Goal: Task Accomplishment & Management: Manage account settings

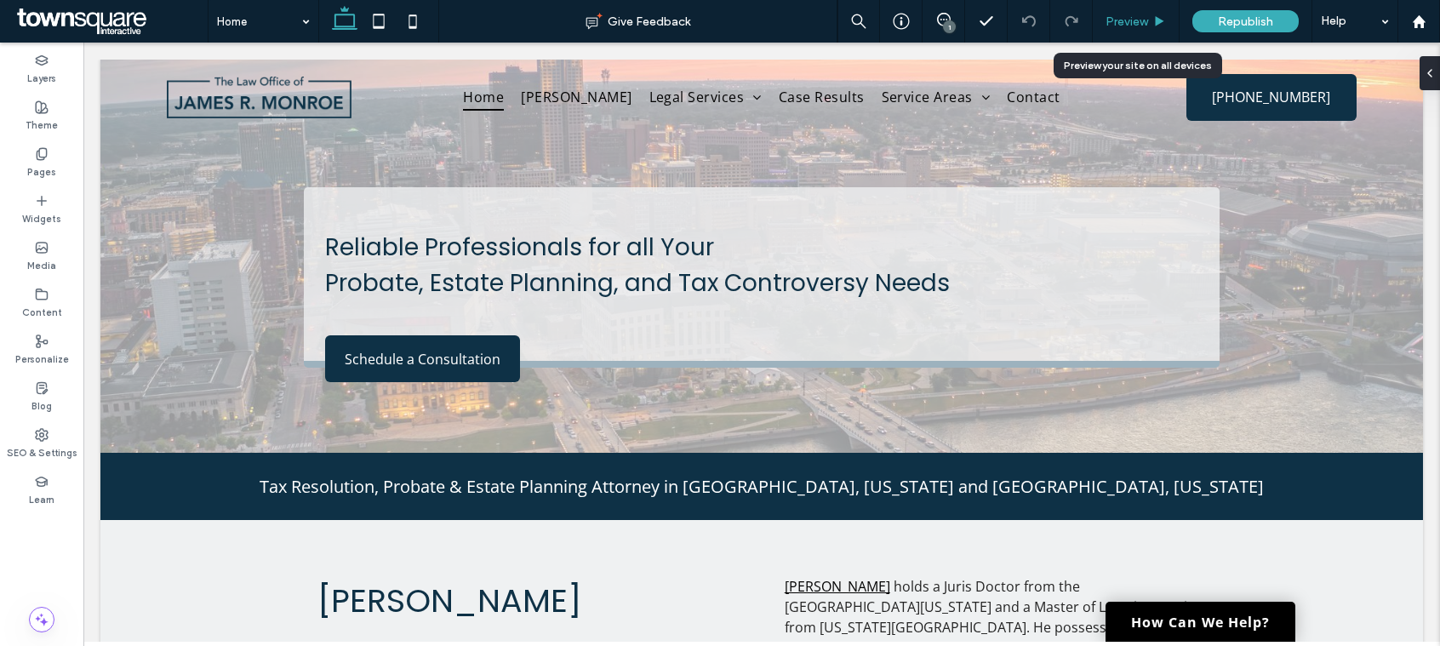
click at [1127, 17] on span "Preview" at bounding box center [1127, 21] width 43 height 14
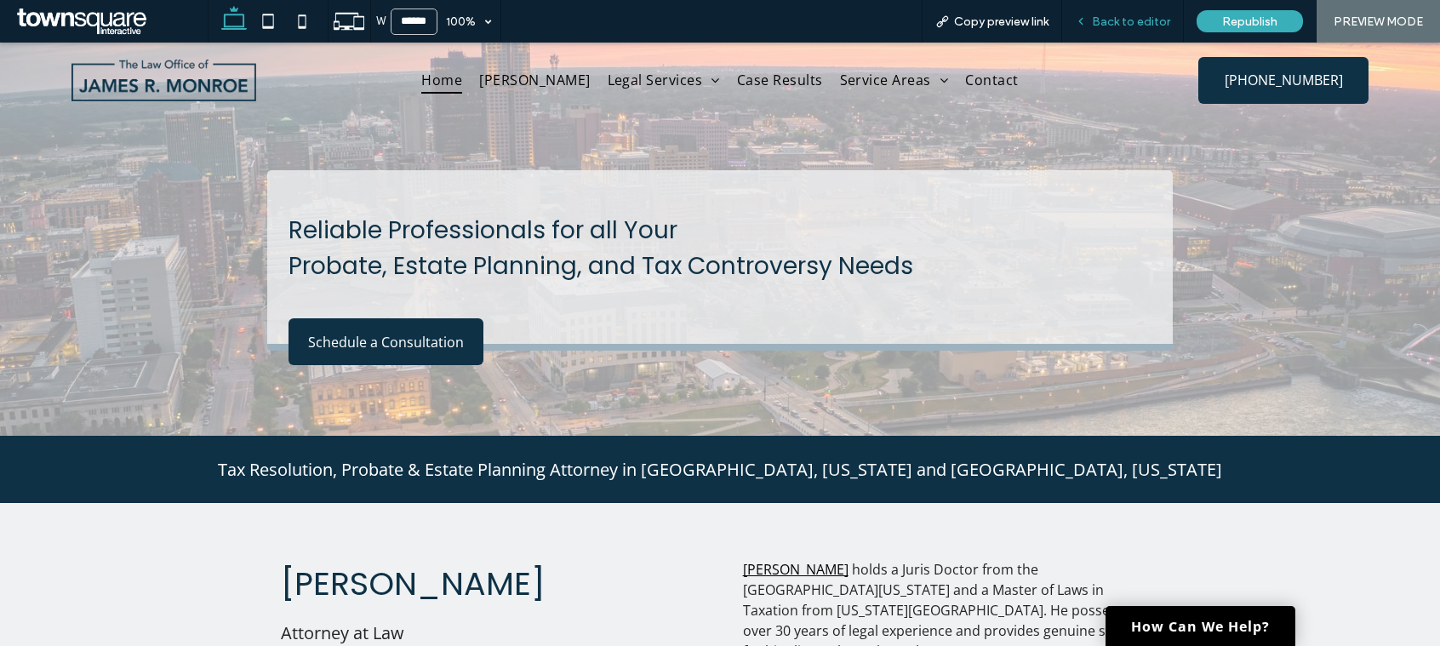
click at [1102, 21] on span "Back to editor" at bounding box center [1131, 21] width 78 height 14
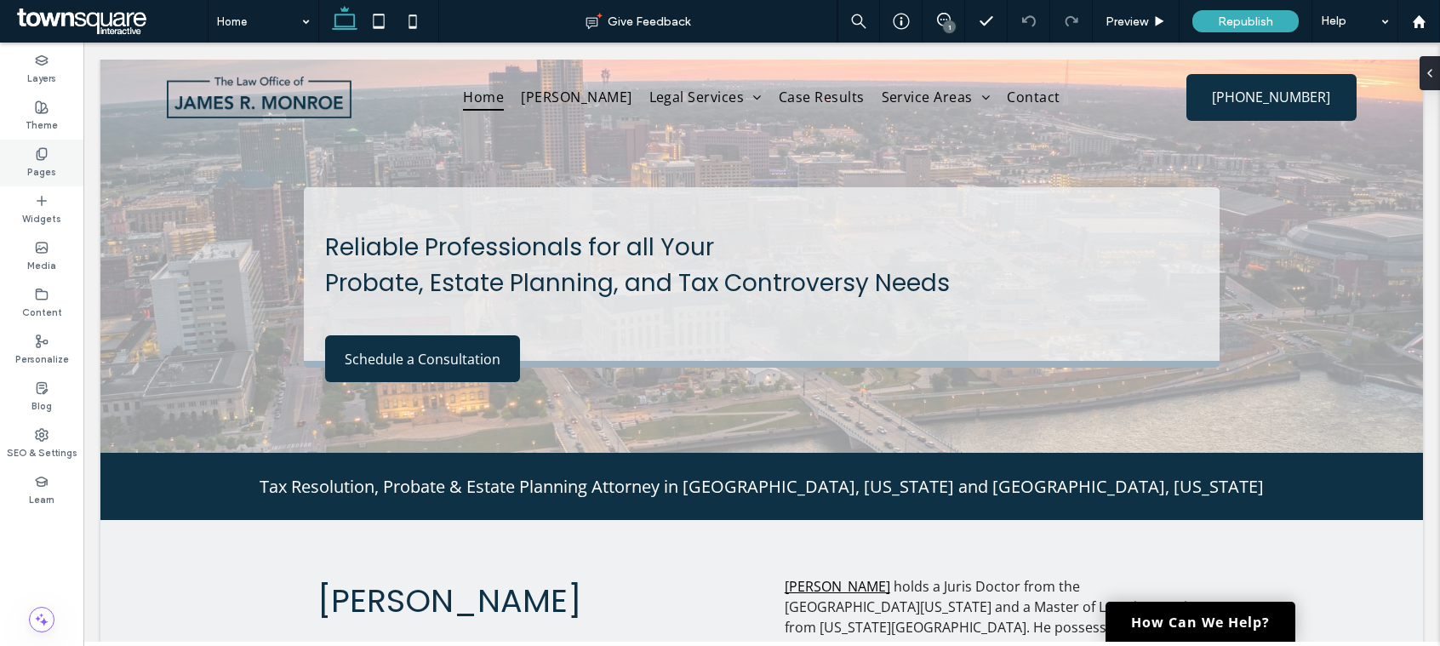
click at [49, 166] on label "Pages" at bounding box center [41, 170] width 29 height 19
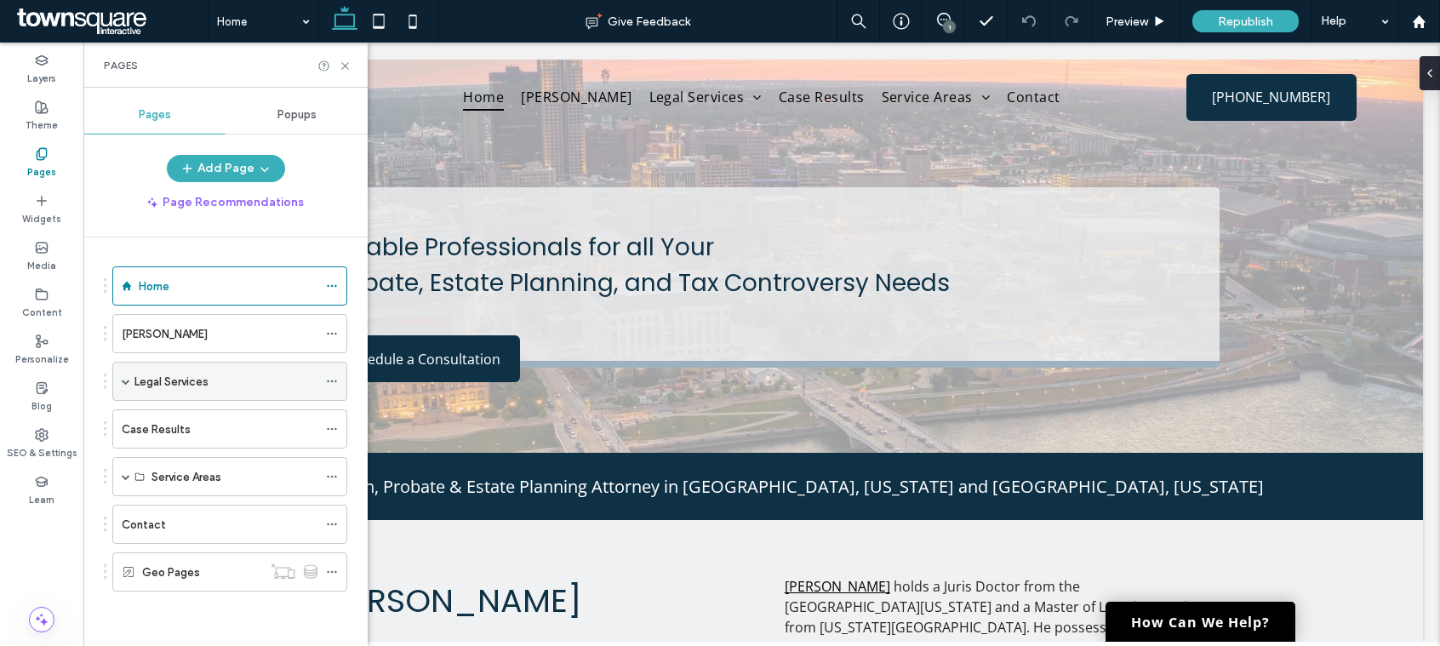
click at [129, 381] on div "Legal Services" at bounding box center [229, 381] width 235 height 39
click at [128, 381] on span at bounding box center [126, 381] width 9 height 9
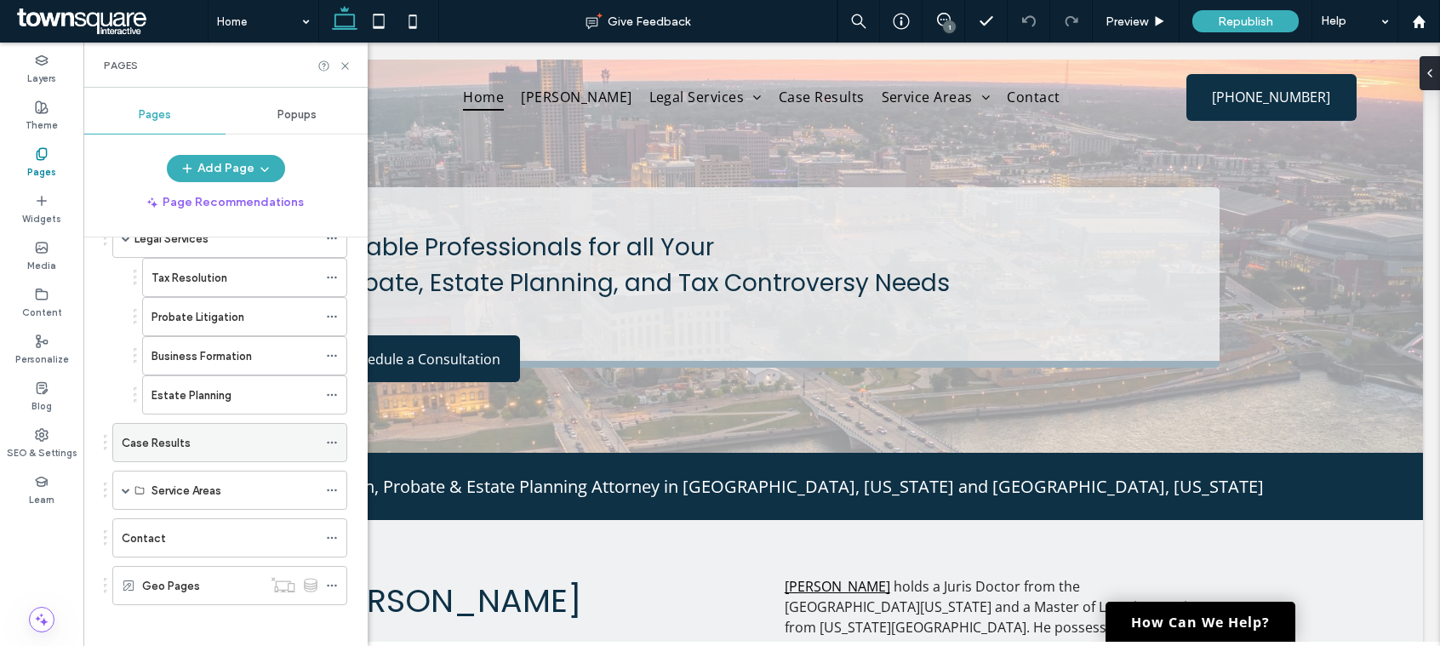
scroll to position [153, 0]
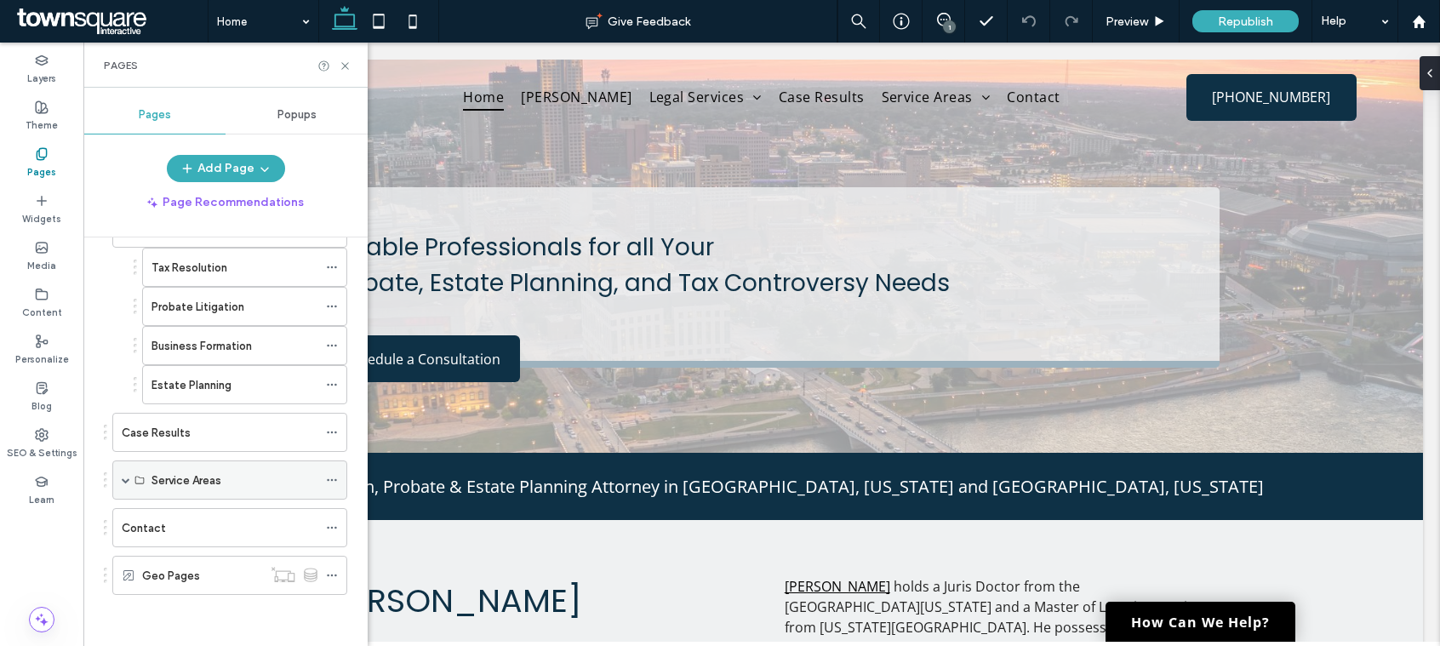
click at [123, 478] on span at bounding box center [126, 480] width 9 height 9
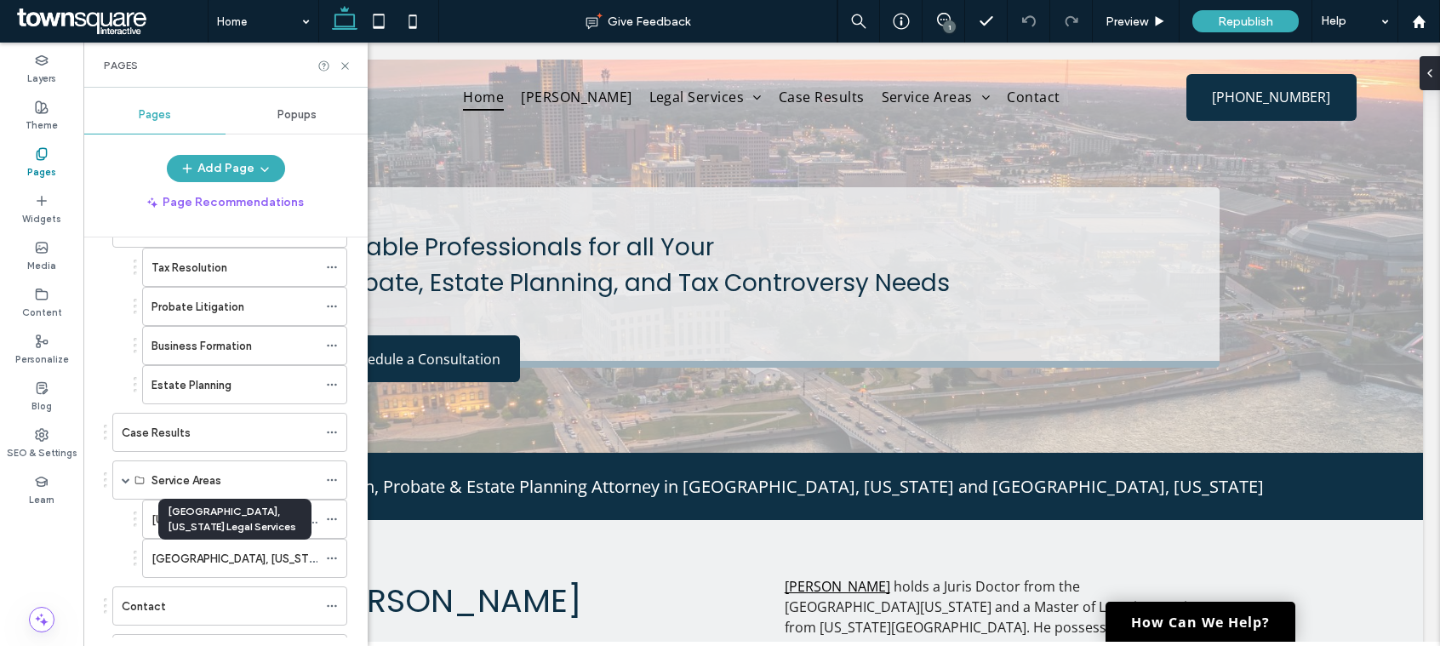
drag, startPoint x: 216, startPoint y: 557, endPoint x: 172, endPoint y: 565, distance: 45.1
click at [170, 565] on label "[GEOGRAPHIC_DATA], [US_STATE] Legal Services" at bounding box center [280, 559] width 256 height 30
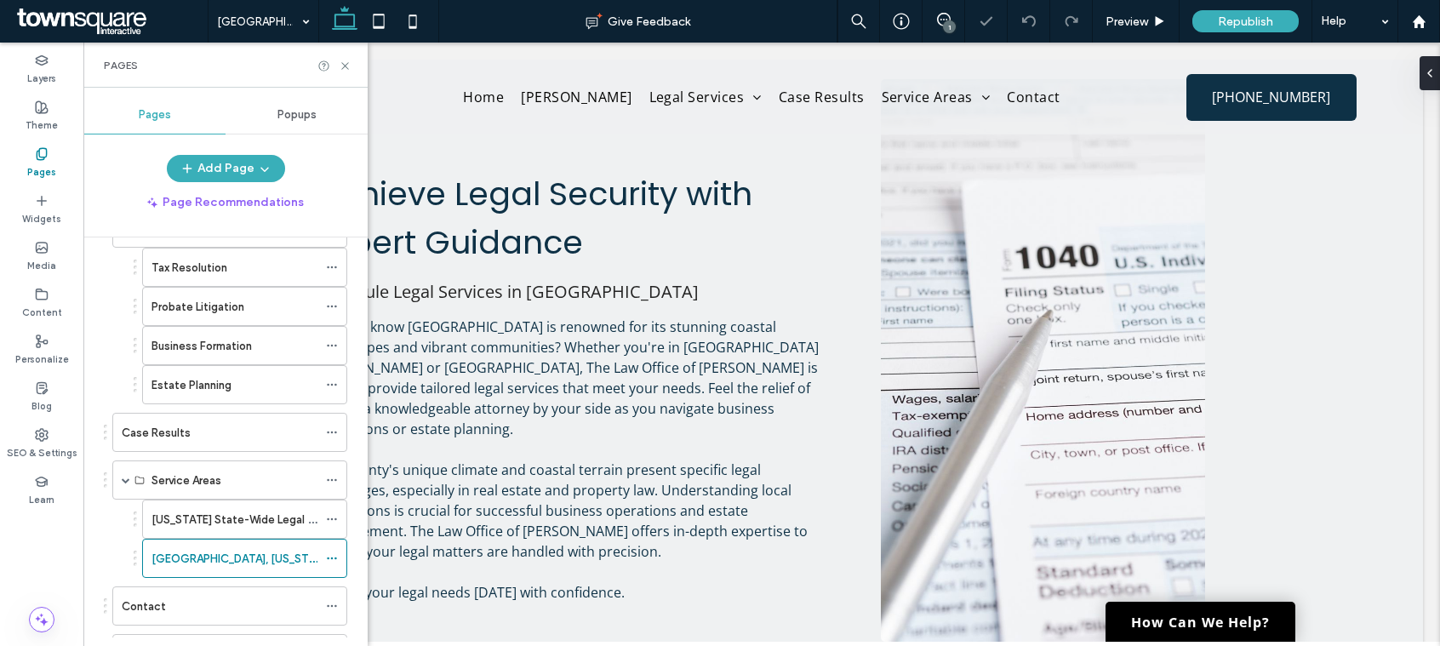
click at [333, 558] on use at bounding box center [331, 559] width 9 height 3
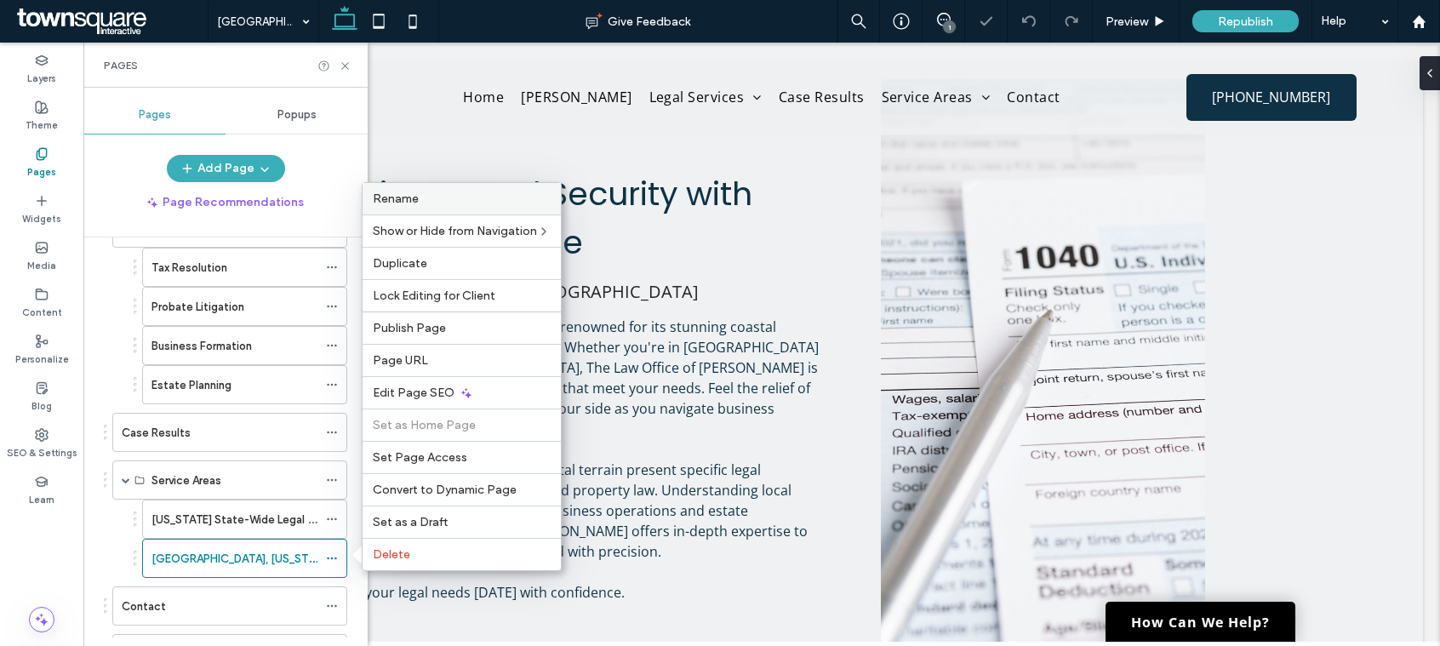
click at [416, 198] on span "Rename" at bounding box center [396, 199] width 46 height 14
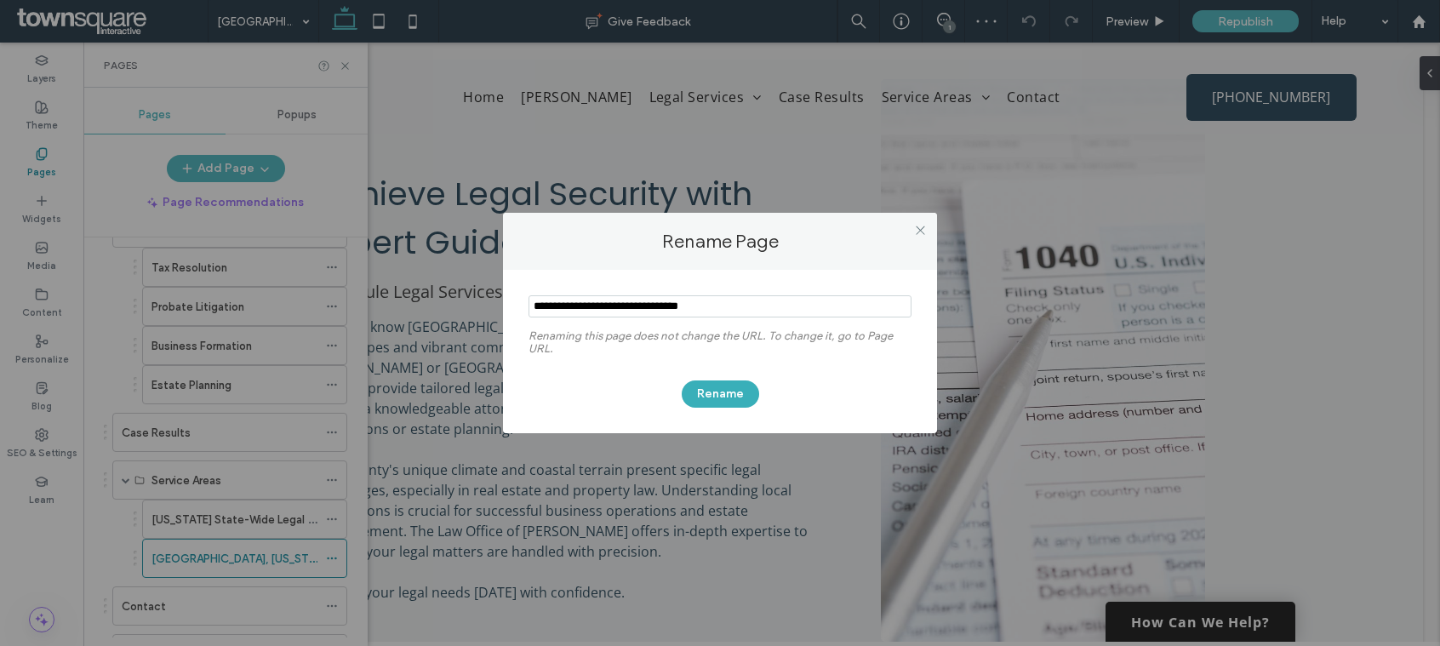
drag, startPoint x: 597, startPoint y: 306, endPoint x: 507, endPoint y: 294, distance: 90.3
click at [507, 294] on div "Renaming this page does not change the URL. To change it, go to Page URL. Rename" at bounding box center [720, 351] width 434 height 163
type input "**********"
click at [735, 387] on button "Rename" at bounding box center [720, 394] width 77 height 27
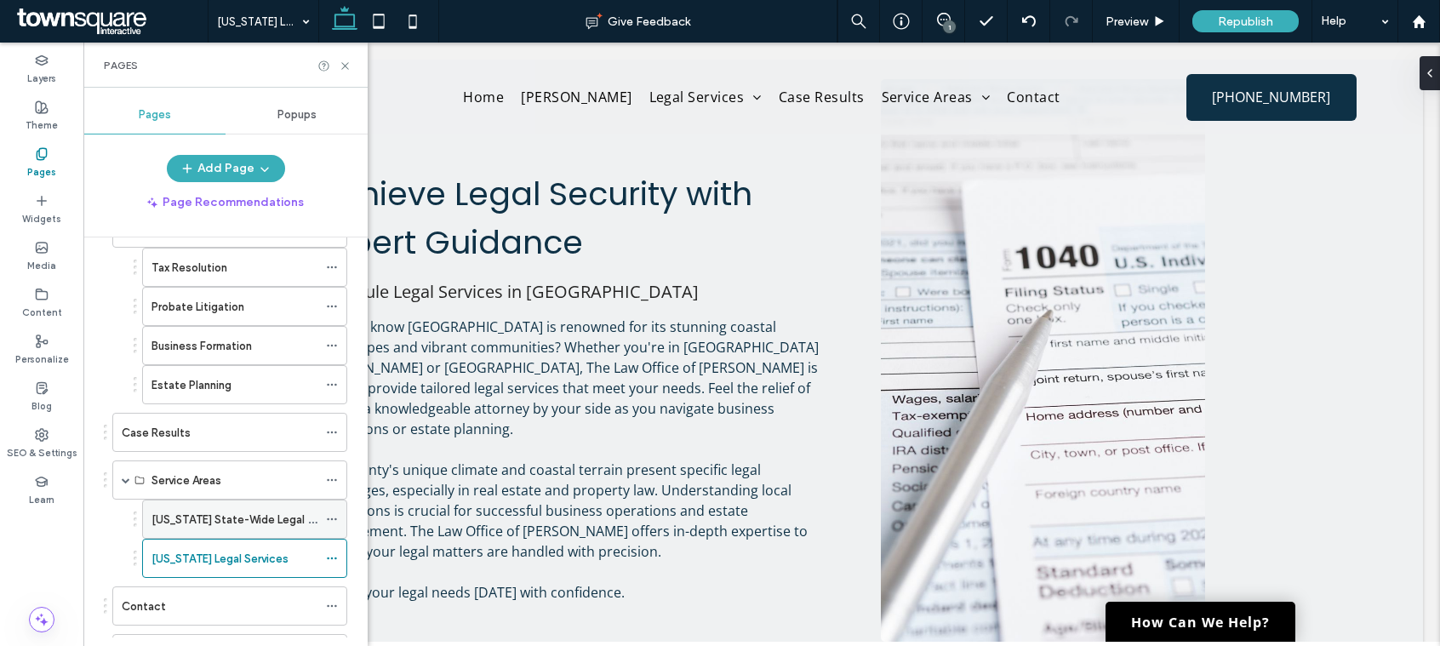
click at [332, 524] on icon at bounding box center [332, 519] width 12 height 12
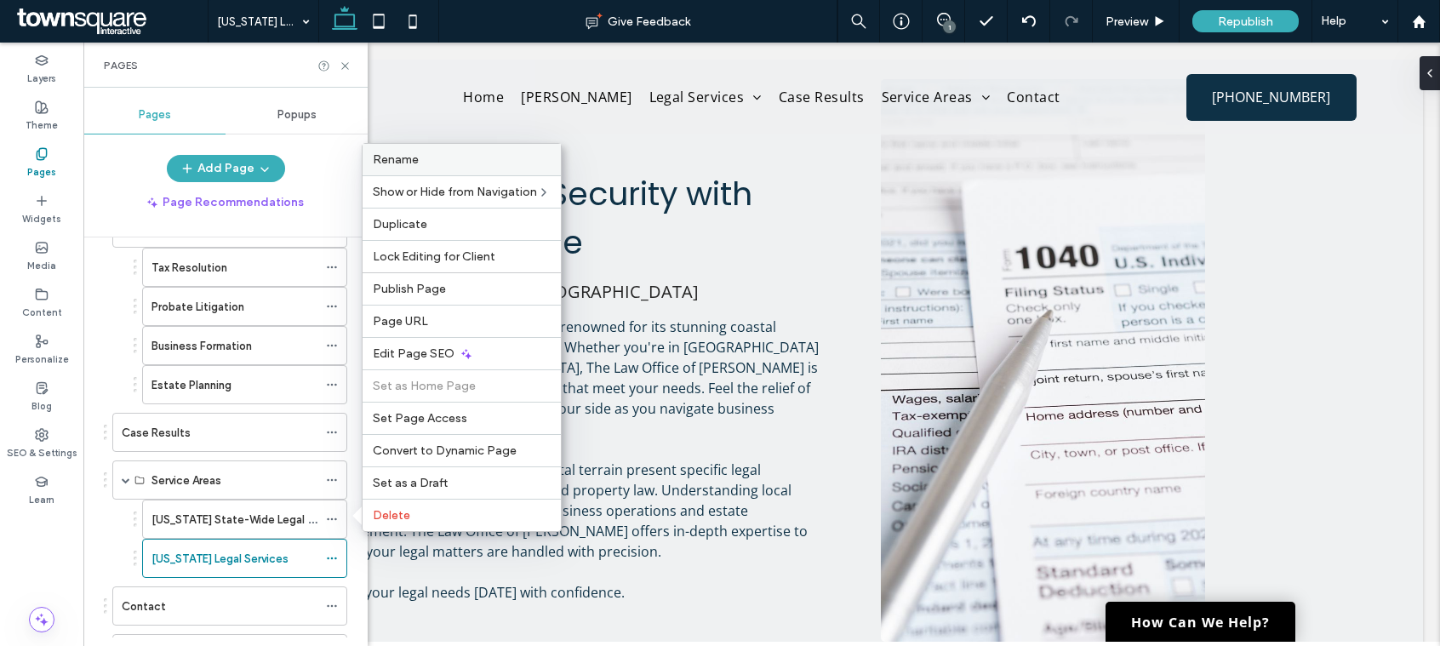
click at [409, 153] on span "Rename" at bounding box center [396, 159] width 46 height 14
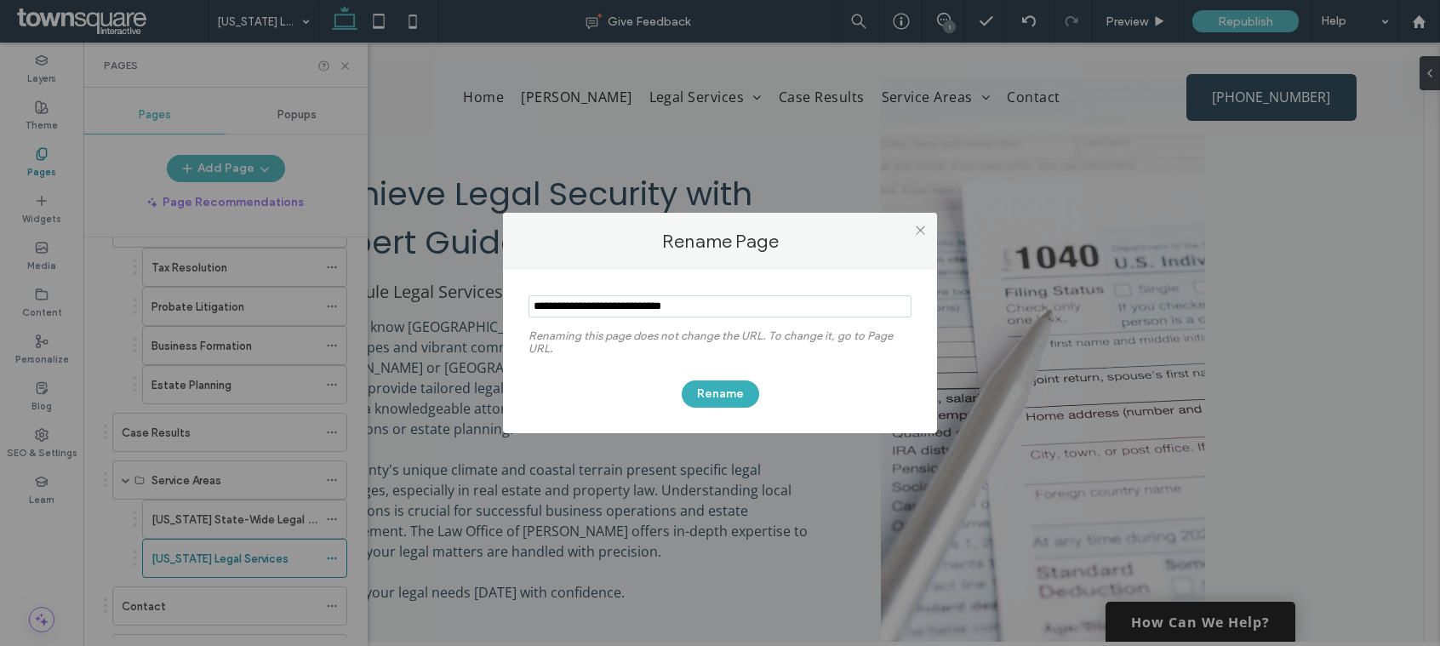
drag, startPoint x: 616, startPoint y: 306, endPoint x: 561, endPoint y: 300, distance: 55.7
click at [561, 300] on input "notEmpty" at bounding box center [720, 306] width 383 height 22
type input "**********"
click at [720, 396] on button "Rename" at bounding box center [720, 394] width 77 height 27
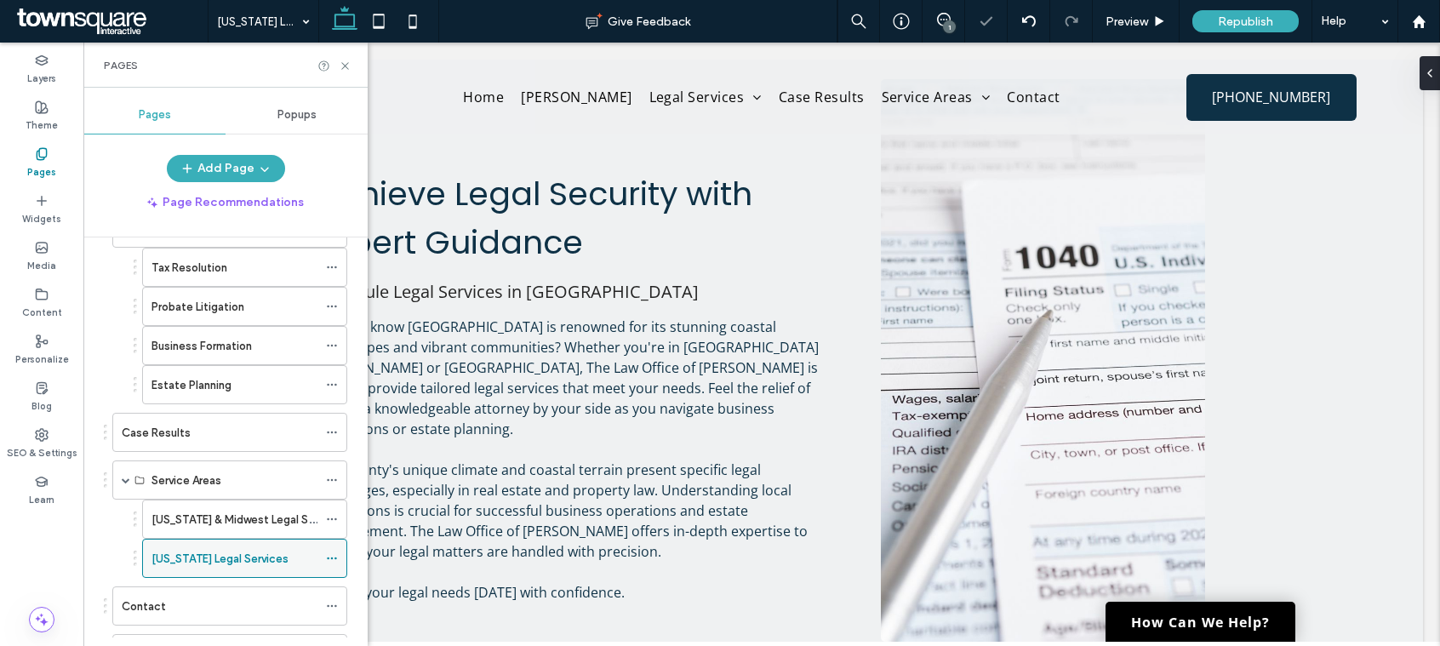
click at [334, 558] on icon at bounding box center [332, 559] width 12 height 12
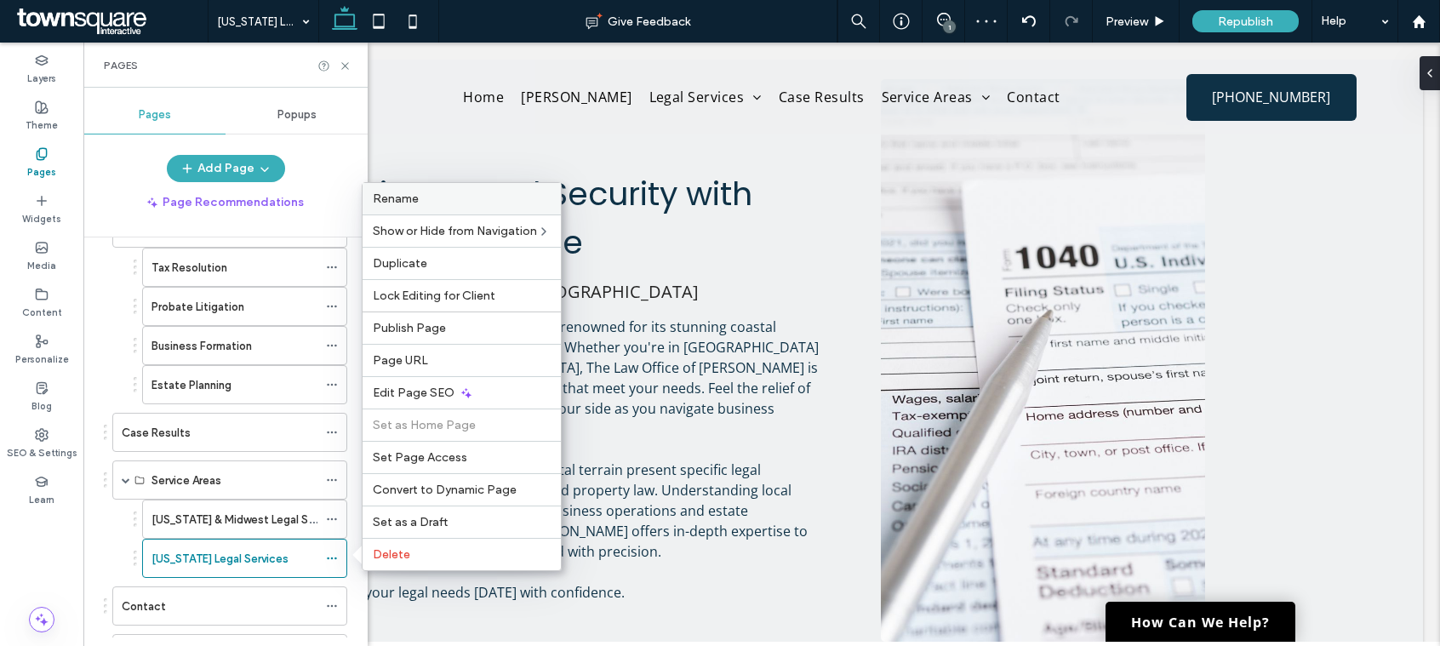
click at [403, 200] on span "Rename" at bounding box center [396, 199] width 46 height 14
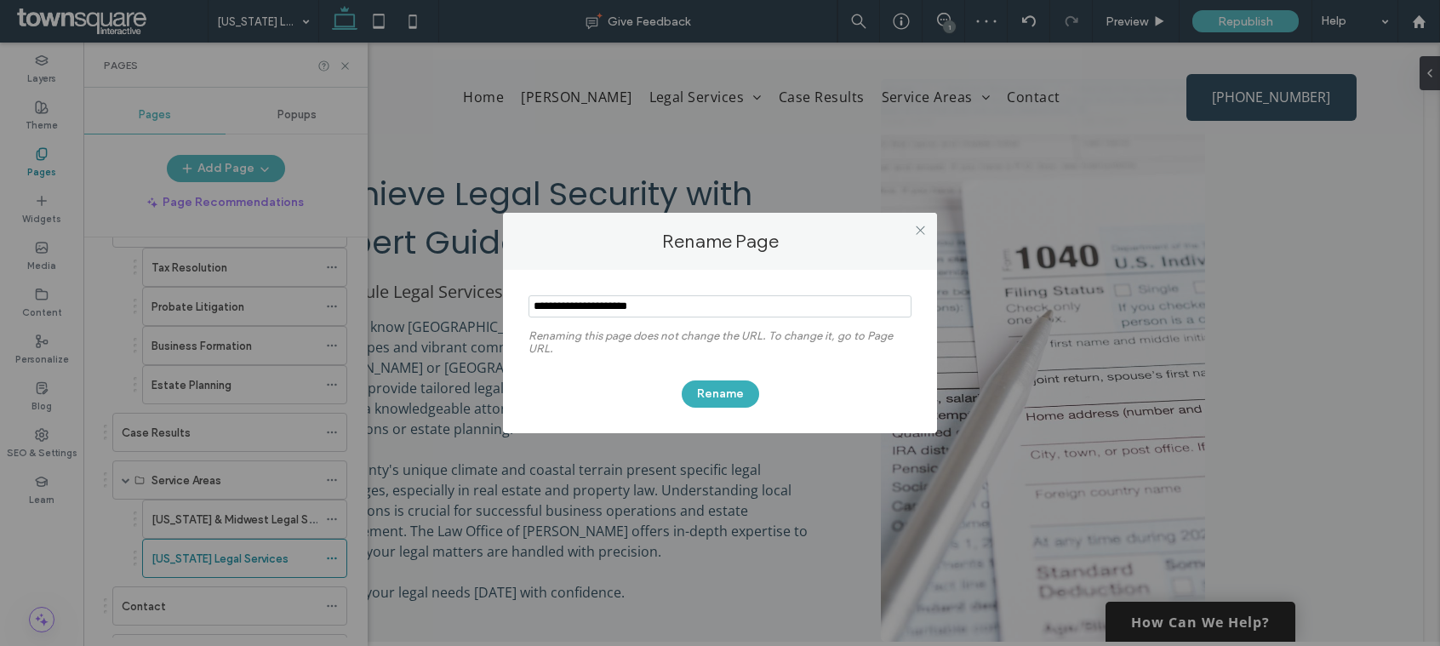
click at [569, 301] on input "notEmpty" at bounding box center [720, 306] width 383 height 22
type input "**********"
click at [721, 395] on button "Rename" at bounding box center [720, 394] width 77 height 27
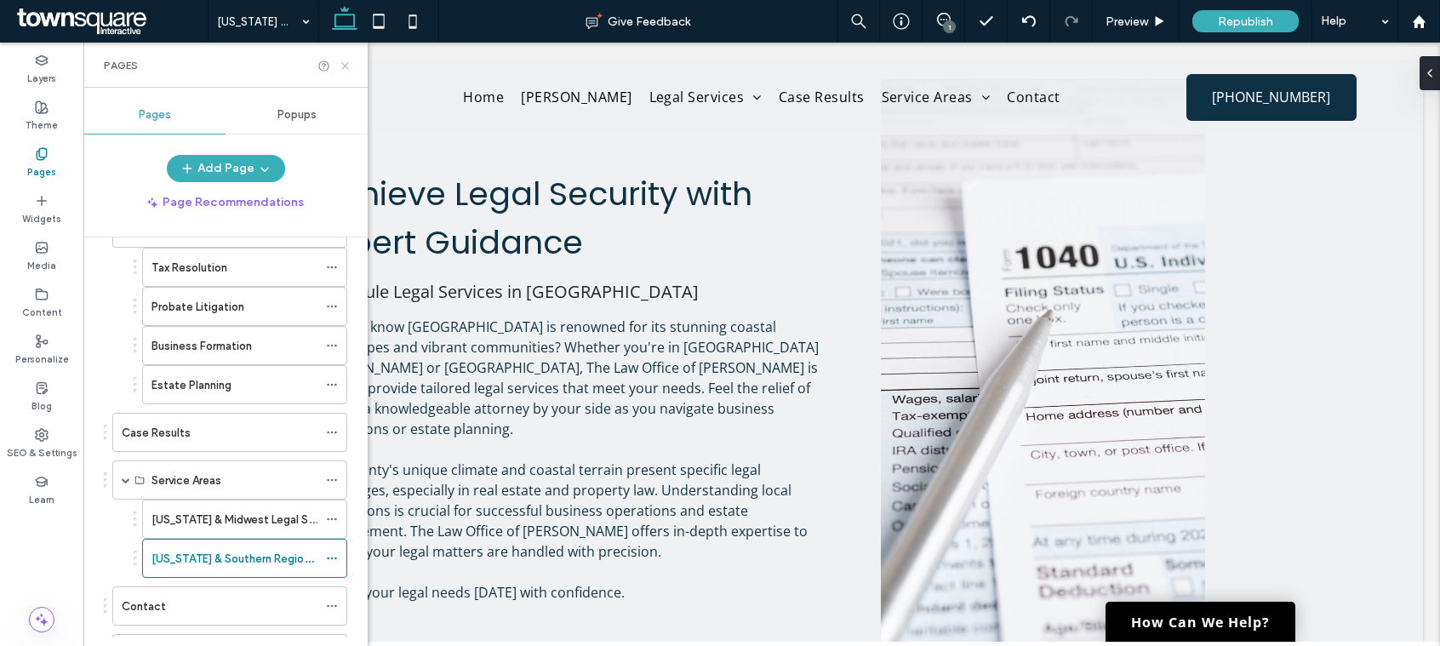
click at [343, 64] on icon at bounding box center [345, 66] width 13 height 13
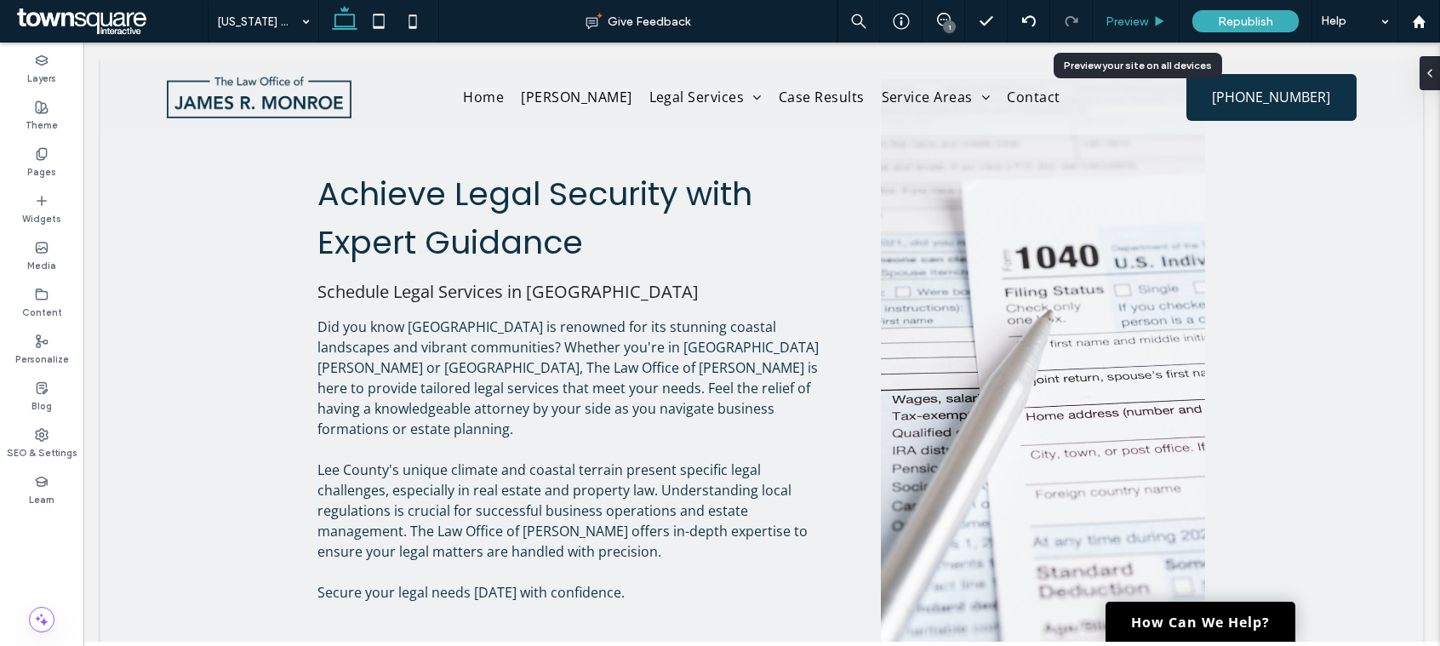
click at [1125, 24] on span "Preview" at bounding box center [1127, 21] width 43 height 14
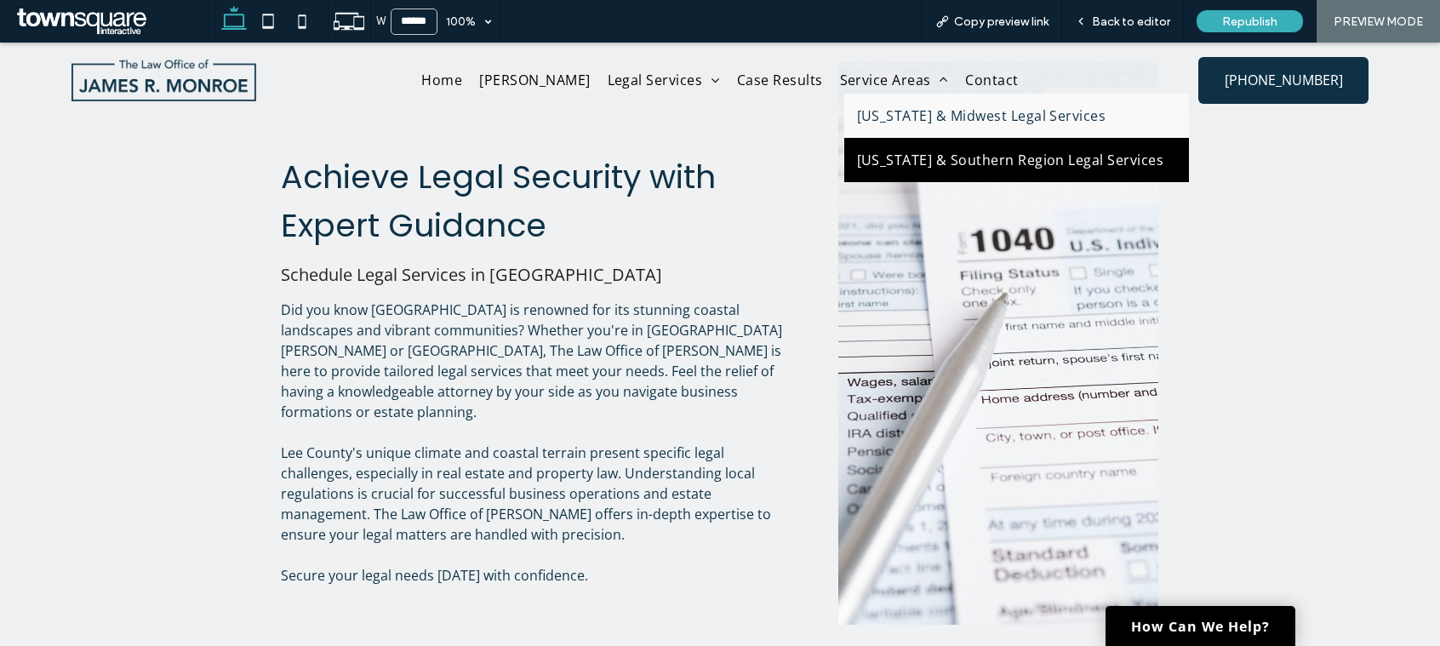
click at [891, 169] on link "[US_STATE] & Southern Region Legal Services" at bounding box center [1018, 160] width 346 height 44
